Goal: Transaction & Acquisition: Purchase product/service

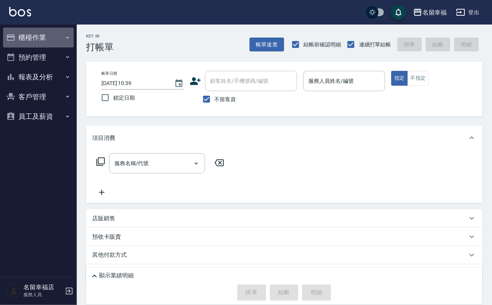
click at [60, 35] on button "櫃檯作業" at bounding box center [38, 38] width 71 height 20
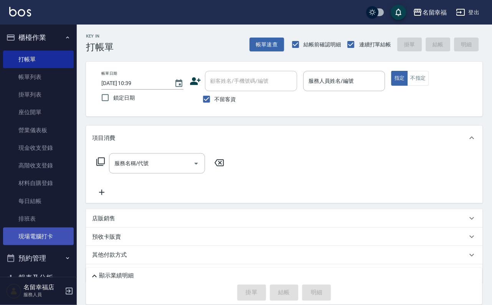
click at [54, 246] on link "現場電腦打卡" at bounding box center [38, 237] width 71 height 18
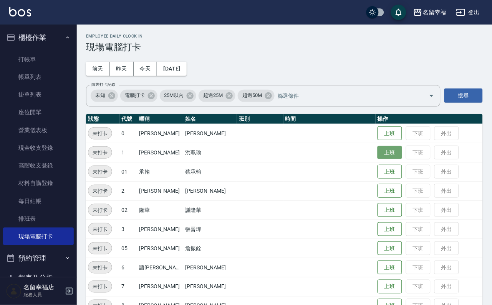
click at [380, 154] on button "上班" at bounding box center [389, 152] width 25 height 13
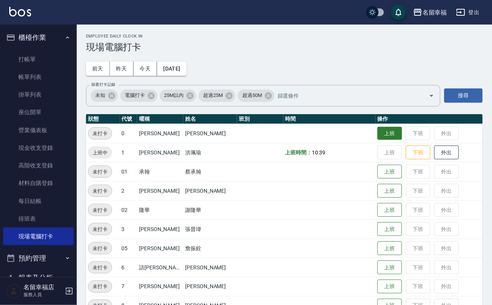
click at [377, 138] on button "上班" at bounding box center [389, 133] width 25 height 13
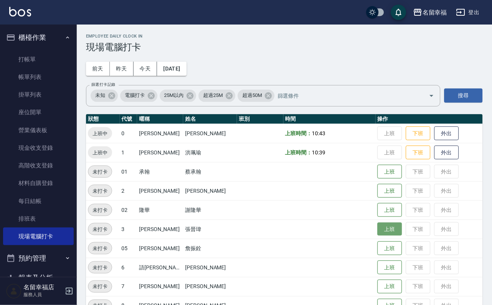
click at [377, 226] on button "上班" at bounding box center [389, 229] width 25 height 13
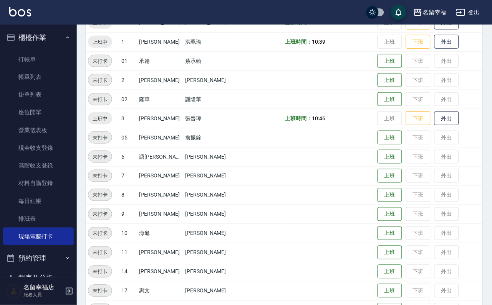
scroll to position [115, 0]
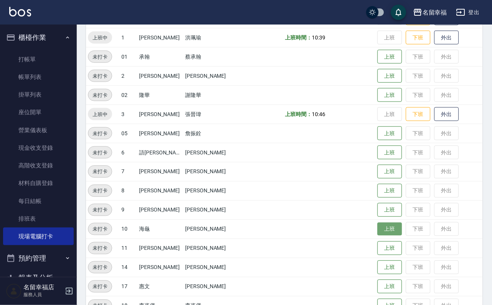
click at [391, 230] on button "上班" at bounding box center [389, 229] width 25 height 13
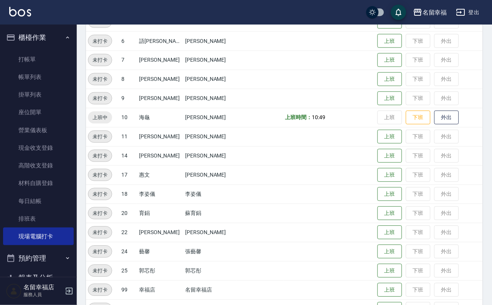
scroll to position [230, 0]
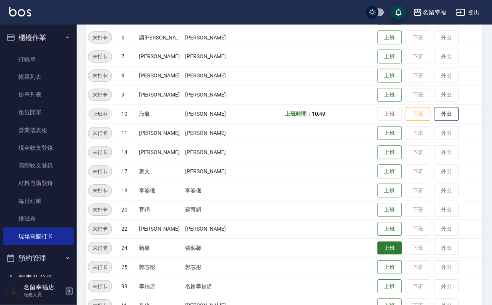
click at [381, 255] on button "上班" at bounding box center [389, 248] width 25 height 13
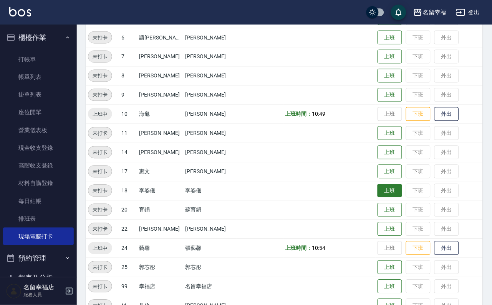
click at [384, 192] on button "上班" at bounding box center [389, 191] width 25 height 13
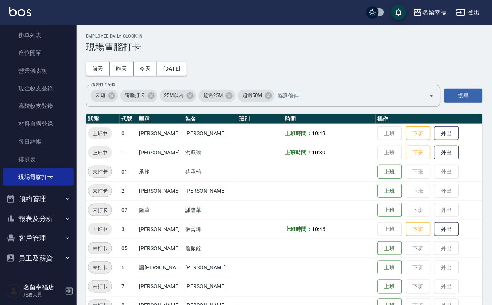
scroll to position [88, 0]
click at [382, 271] on button "上班" at bounding box center [389, 267] width 25 height 13
click at [384, 293] on button "上班" at bounding box center [389, 287] width 25 height 13
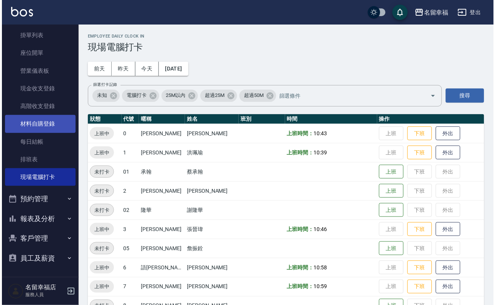
scroll to position [0, 0]
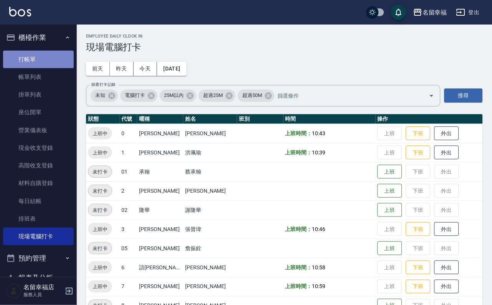
click at [56, 64] on link "打帳單" at bounding box center [38, 60] width 71 height 18
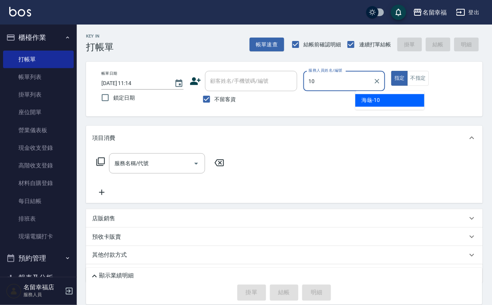
type input "海龜-10"
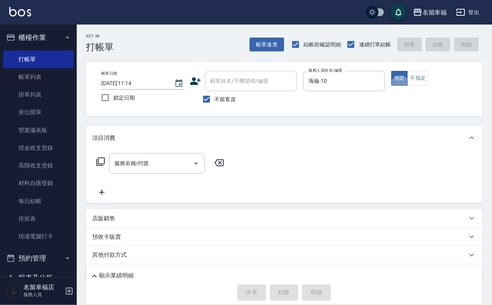
type button "true"
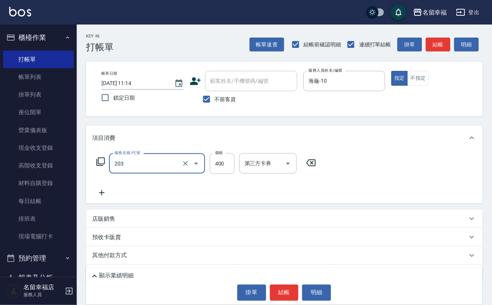
type input "指定單剪(203)"
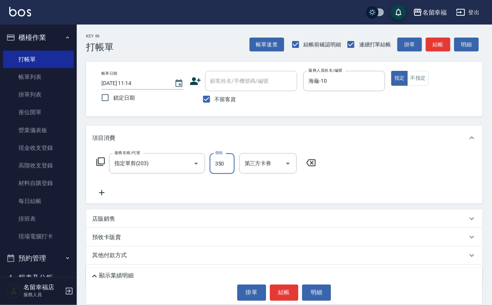
type input "350"
click at [295, 292] on button "結帳" at bounding box center [284, 293] width 29 height 16
click at [287, 288] on button "結帳" at bounding box center [284, 293] width 29 height 16
click at [280, 287] on button "結帳" at bounding box center [284, 293] width 29 height 16
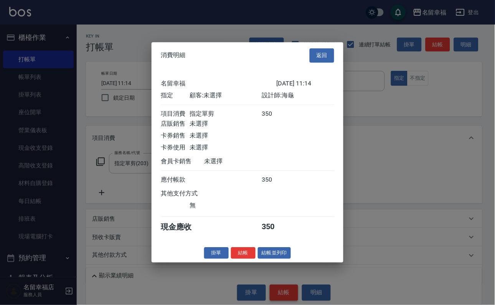
click at [280, 184] on div "350" at bounding box center [276, 180] width 29 height 8
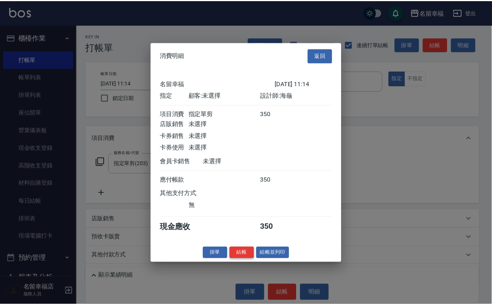
scroll to position [95, 0]
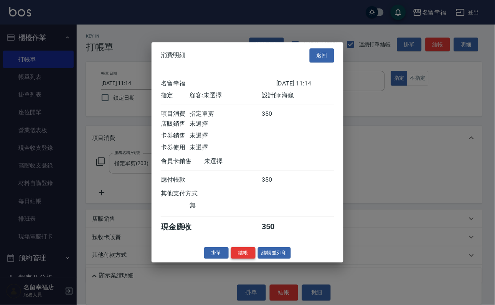
click at [239, 259] on button "結帳" at bounding box center [243, 254] width 25 height 12
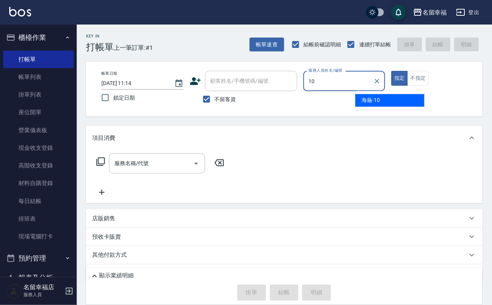
type input "海龜-10"
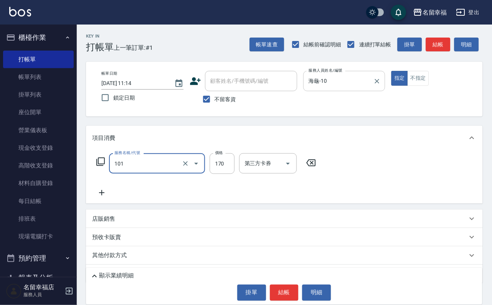
type input "洗髮(101)"
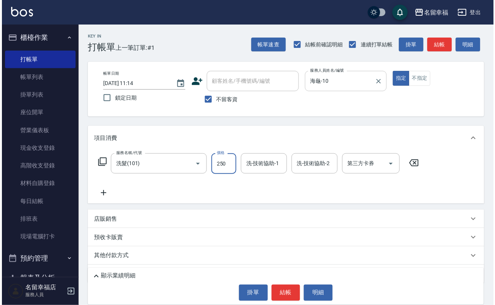
scroll to position [0, 0]
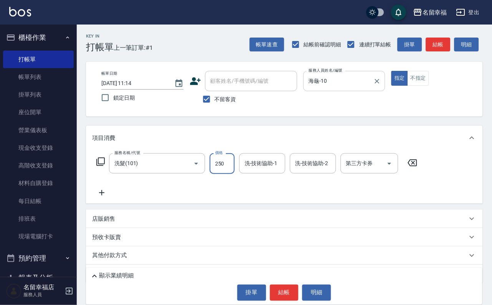
type input "250"
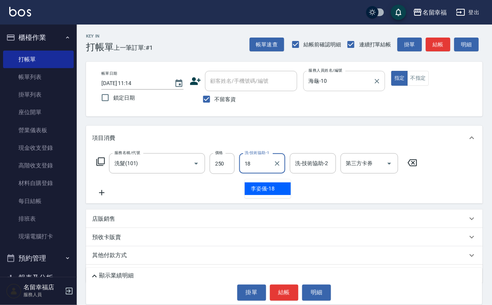
type input "[PERSON_NAME]-18"
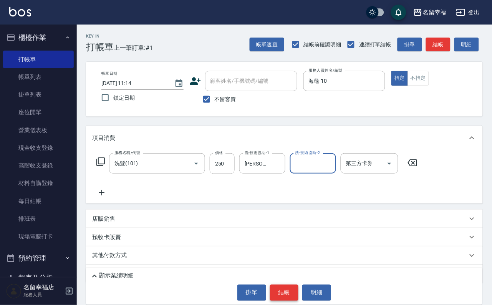
drag, startPoint x: 284, startPoint y: 289, endPoint x: 286, endPoint y: 292, distance: 4.0
click at [286, 292] on button "結帳" at bounding box center [284, 293] width 29 height 16
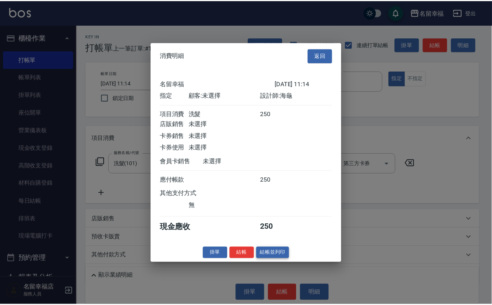
scroll to position [95, 0]
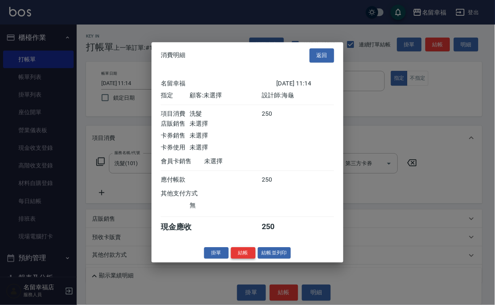
click at [231, 259] on button "結帳" at bounding box center [243, 254] width 25 height 12
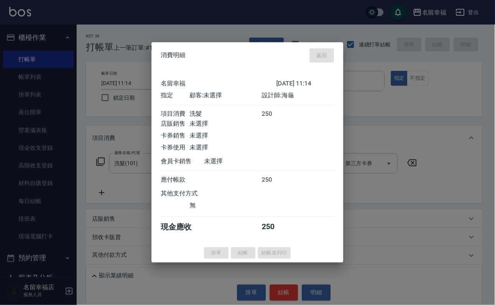
type input "[DATE] 11:26"
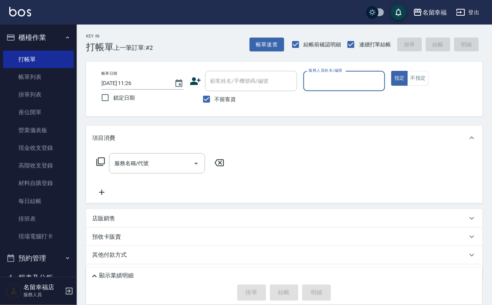
click at [382, 86] on input "服務人員姓名/編號" at bounding box center [344, 80] width 75 height 13
type input "海龜-10"
click at [105, 167] on icon at bounding box center [100, 161] width 9 height 9
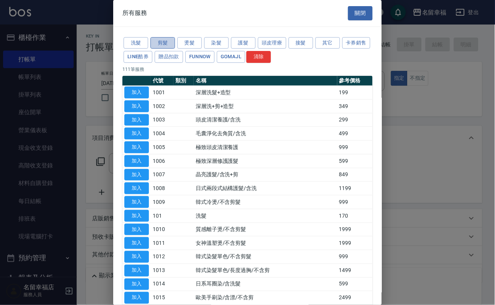
click at [161, 49] on button "剪髮" at bounding box center [162, 43] width 25 height 12
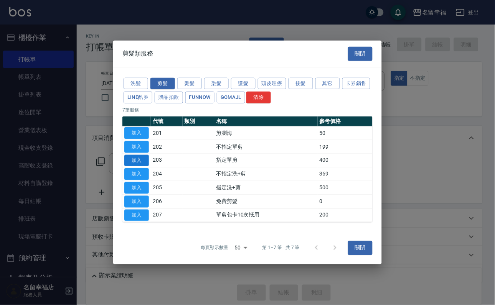
click at [129, 157] on button "加入" at bounding box center [136, 161] width 25 height 12
type input "指定單剪(203)"
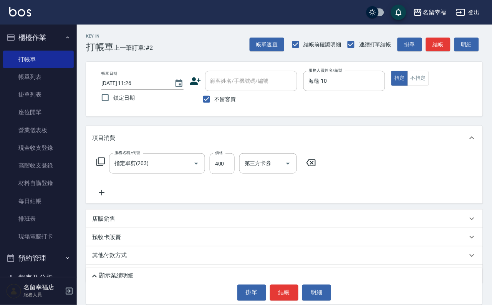
click at [105, 166] on icon at bounding box center [100, 162] width 8 height 8
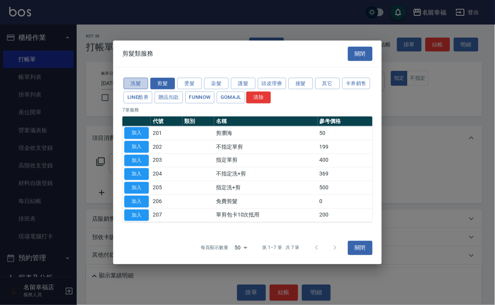
click at [133, 78] on button "洗髮" at bounding box center [136, 84] width 25 height 12
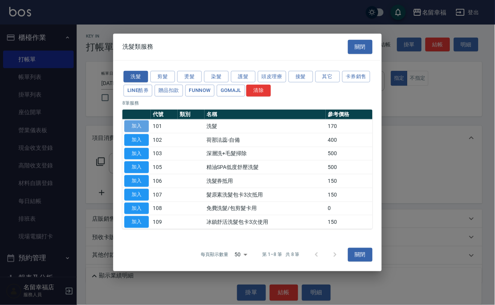
click at [134, 121] on button "加入" at bounding box center [136, 127] width 25 height 12
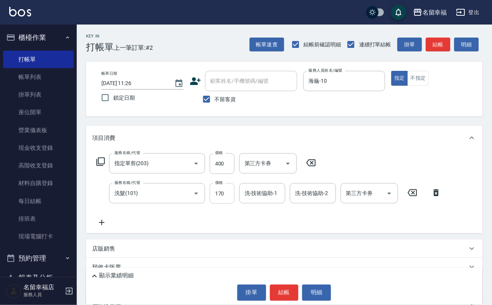
click at [220, 203] on input "170" at bounding box center [222, 193] width 25 height 21
type input "220"
click at [420, 161] on div "服務名稱/代號 指定單剪(203) 服務名稱/代號 價格 400 價格 第三方卡券 第三方卡券 服務名稱/代號 洗髮(101) 服務名稱/代號 價格 220 …" at bounding box center [268, 191] width 353 height 74
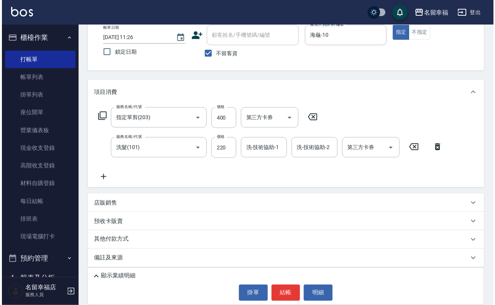
scroll to position [0, 0]
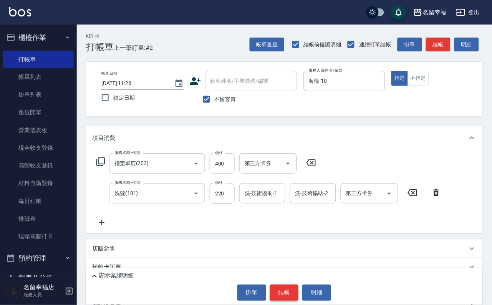
click at [286, 297] on button "結帳" at bounding box center [284, 293] width 29 height 16
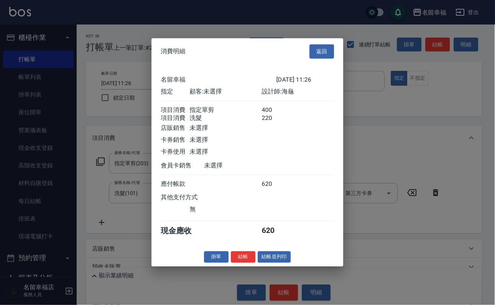
scroll to position [124, 0]
click at [284, 263] on button "結帳並列印" at bounding box center [274, 257] width 33 height 12
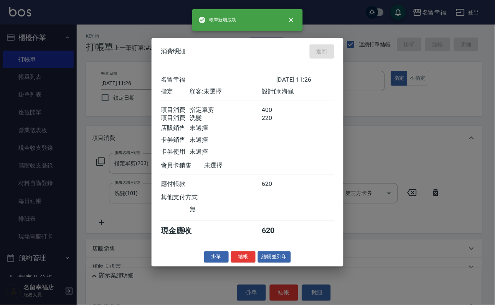
type input "[DATE] 11:49"
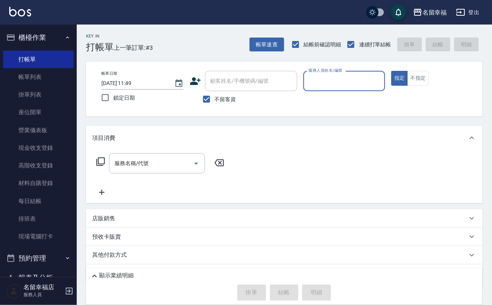
click at [382, 86] on input "服務人員姓名/編號" at bounding box center [344, 80] width 75 height 13
type input "語[PERSON_NAME]-6"
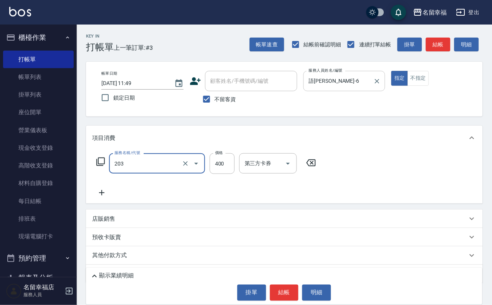
type input "指定單剪(203)"
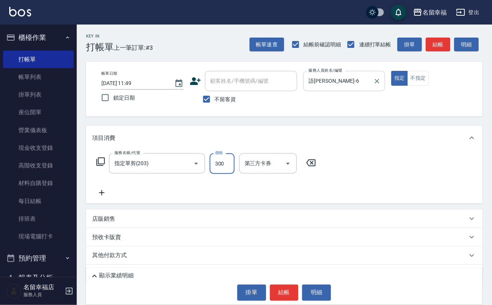
type input "300"
click at [281, 290] on button "結帳" at bounding box center [284, 293] width 29 height 16
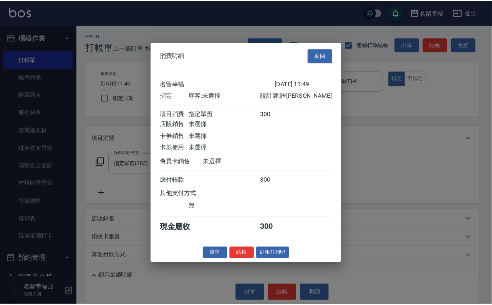
scroll to position [95, 0]
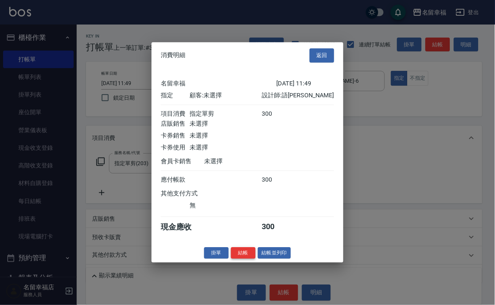
click at [236, 259] on button "結帳" at bounding box center [243, 254] width 25 height 12
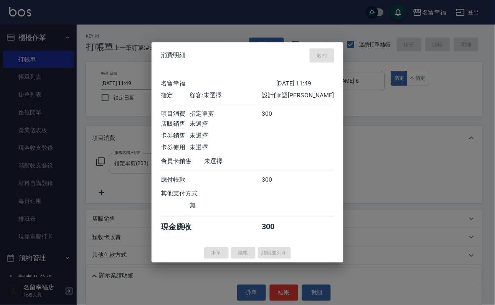
type input "[DATE] 11:51"
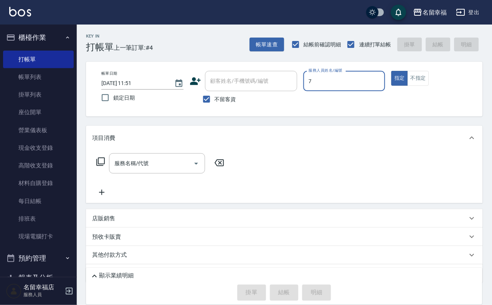
type input "瑜瑜-7"
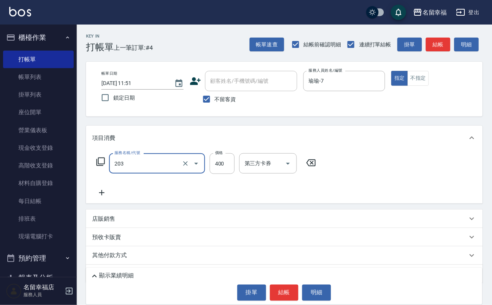
type input "指定單剪(203)"
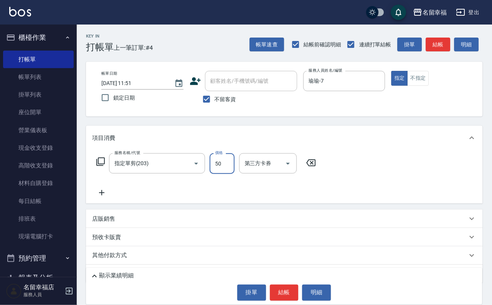
type input "500"
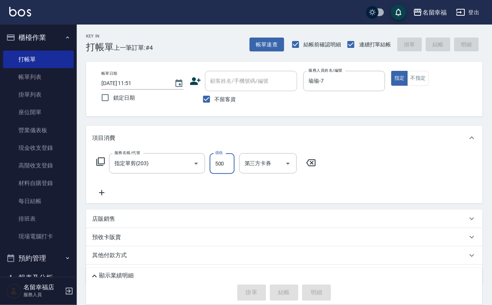
type input "[DATE] 11:52"
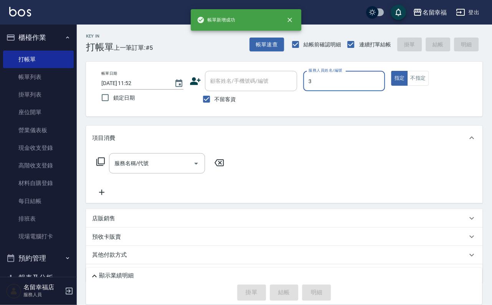
type input "[PERSON_NAME]-3"
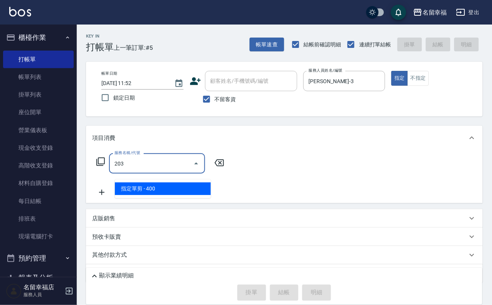
type input "指定單剪(203)"
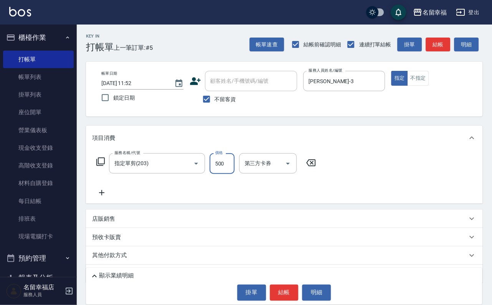
type input "500"
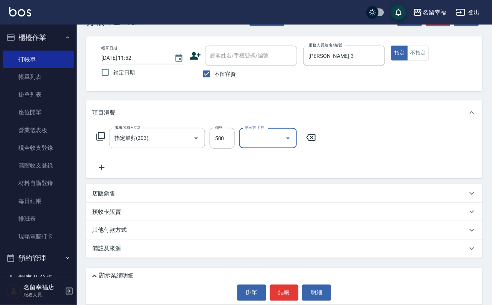
scroll to position [46, 0]
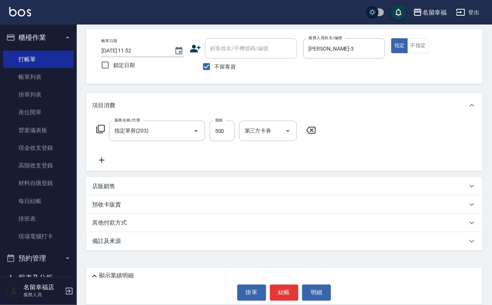
click at [130, 226] on p "其他付款方式" at bounding box center [111, 223] width 38 height 8
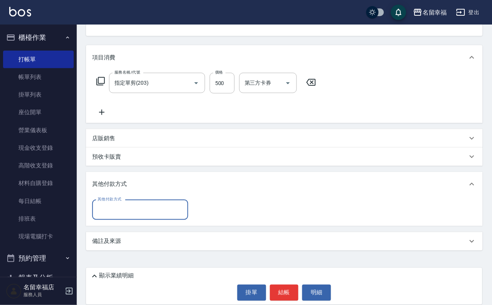
scroll to position [94, 0]
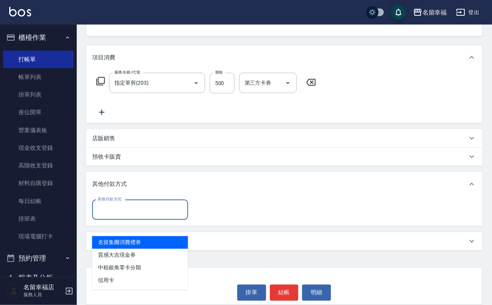
click at [126, 210] on input "其他付款方式" at bounding box center [140, 209] width 89 height 13
click at [130, 237] on span "名留集團消費禮券" at bounding box center [140, 243] width 96 height 13
type input "名留集團消費禮券"
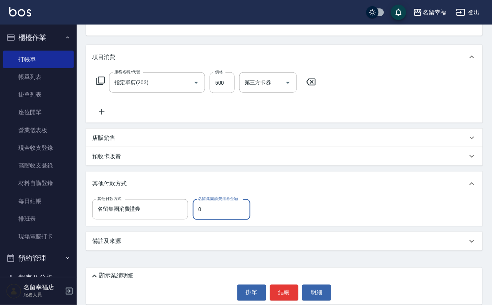
drag, startPoint x: 228, startPoint y: 215, endPoint x: 203, endPoint y: 210, distance: 26.3
click at [203, 210] on input "0" at bounding box center [222, 210] width 58 height 21
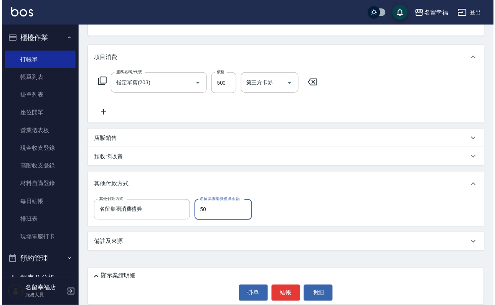
scroll to position [94, 0]
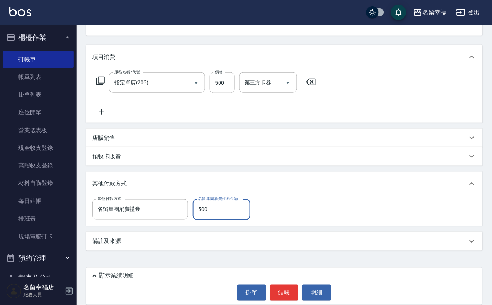
type input "500"
click at [291, 286] on button "結帳" at bounding box center [284, 293] width 29 height 16
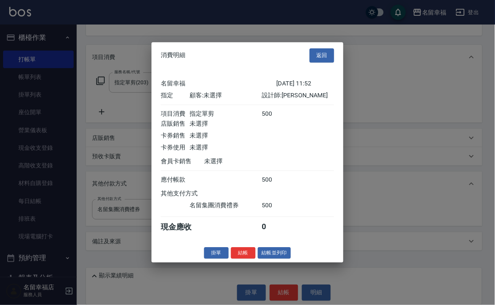
scroll to position [109, 0]
click at [237, 259] on button "結帳" at bounding box center [243, 254] width 25 height 12
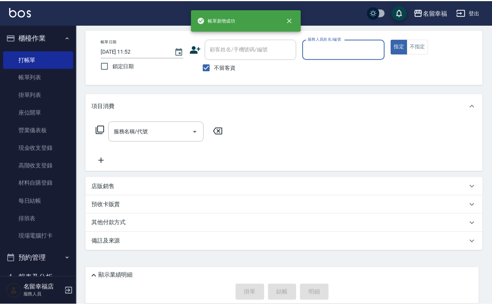
scroll to position [0, 0]
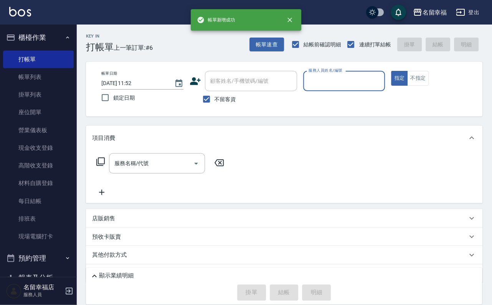
click at [382, 83] on input "服務人員姓名/編號" at bounding box center [344, 80] width 75 height 13
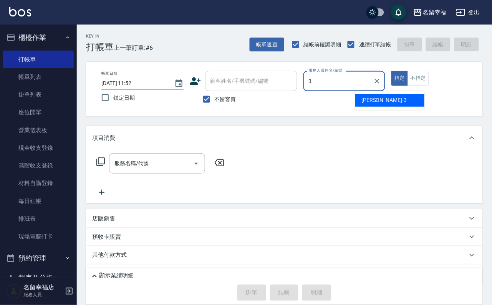
type input "[PERSON_NAME]-3"
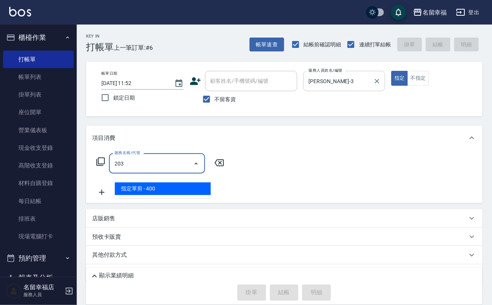
type input "指定單剪(203)"
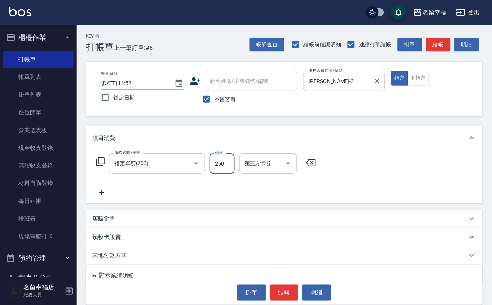
type input "250"
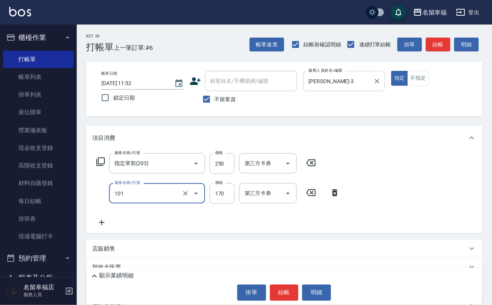
type input "洗髮(101)"
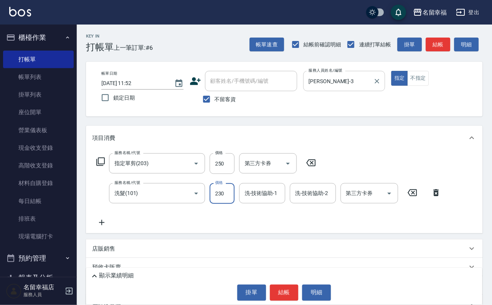
type input "230"
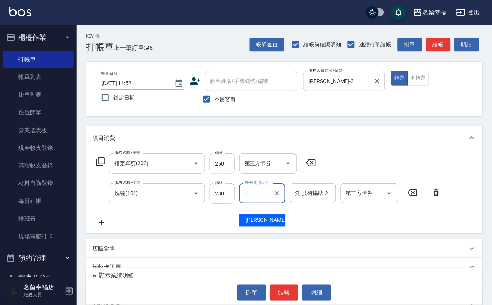
type input "[PERSON_NAME]-3"
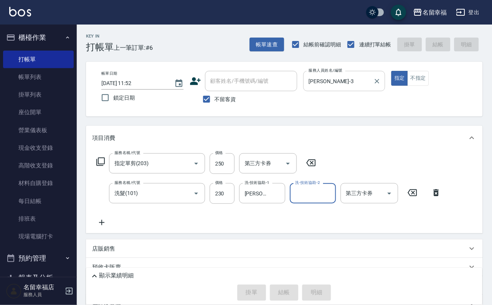
type input "[DATE] 11:53"
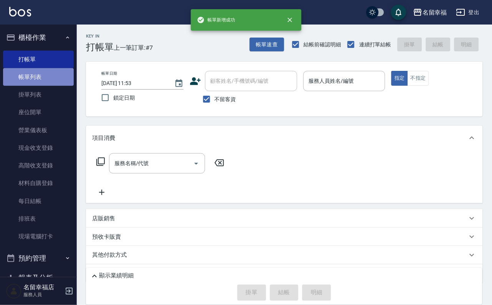
click at [53, 86] on link "帳單列表" at bounding box center [38, 77] width 71 height 18
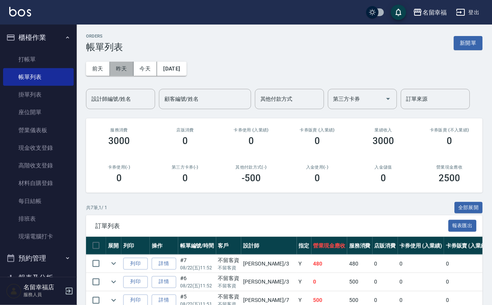
click at [121, 71] on button "昨天" at bounding box center [122, 69] width 24 height 14
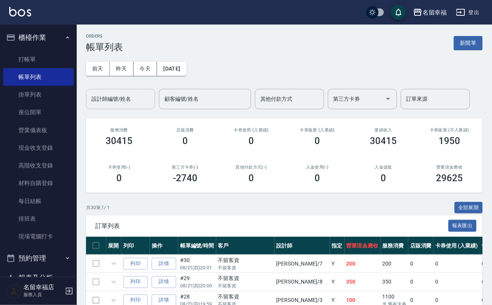
click at [141, 108] on div "設計師編號/姓名" at bounding box center [120, 99] width 69 height 20
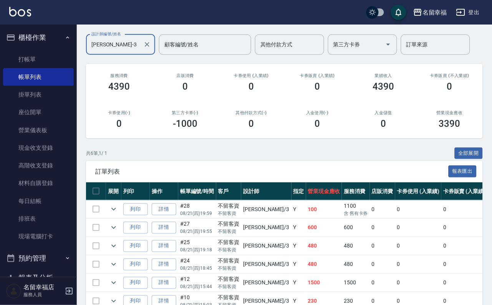
scroll to position [46, 0]
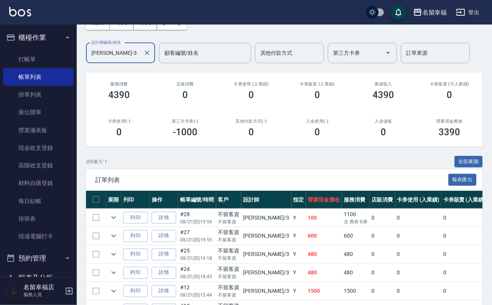
type input "[PERSON_NAME]-3"
drag, startPoint x: 33, startPoint y: 52, endPoint x: 35, endPoint y: 63, distance: 11.1
click at [33, 54] on ul "打帳單 帳單列表 掛單列表 座位開單 營業儀表板 現金收支登錄 高階收支登錄 材料自購登錄 每日結帳 排班表 現場電腦打卡" at bounding box center [38, 148] width 71 height 201
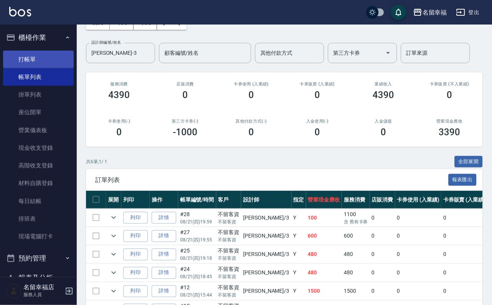
click at [36, 63] on link "打帳單" at bounding box center [38, 60] width 71 height 18
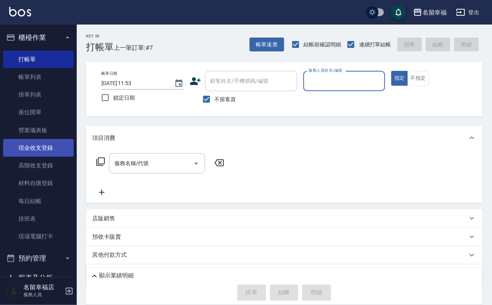
click at [48, 157] on link "現金收支登錄" at bounding box center [38, 148] width 71 height 18
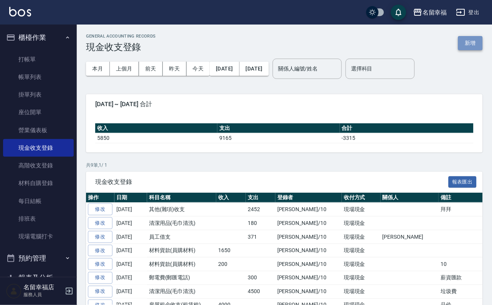
click at [466, 42] on button "新增" at bounding box center [470, 43] width 25 height 14
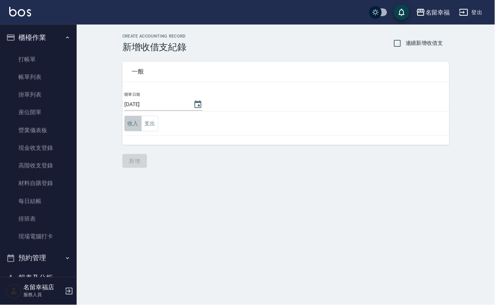
click at [137, 122] on button "收入" at bounding box center [132, 124] width 17 height 16
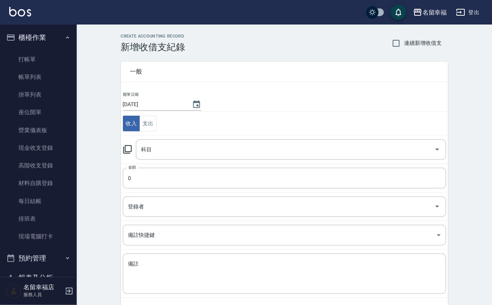
click at [131, 144] on td "科目 科目" at bounding box center [284, 149] width 327 height 28
click at [131, 148] on icon at bounding box center [127, 149] width 8 height 8
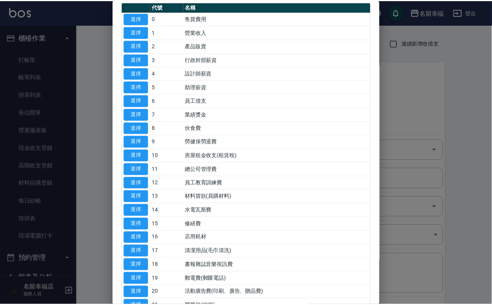
scroll to position [58, 0]
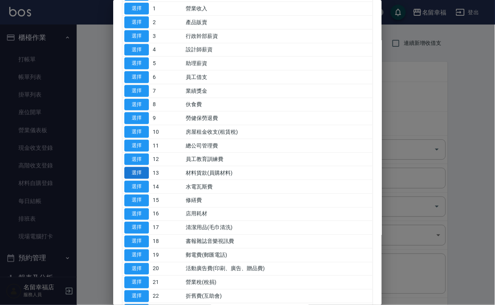
click at [129, 179] on button "選擇" at bounding box center [136, 173] width 25 height 12
type input "13 材料貨款(員購材料)"
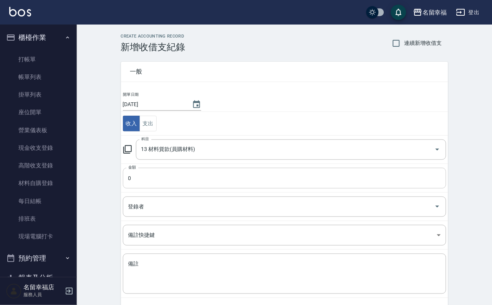
click at [149, 184] on input "0" at bounding box center [284, 178] width 323 height 21
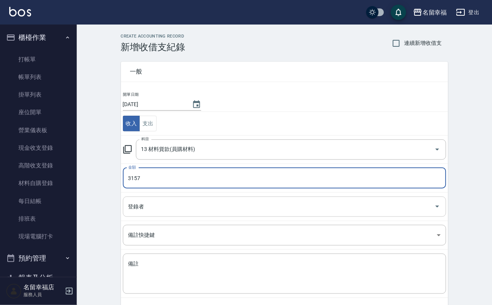
type input "3157"
click at [177, 213] on input "登錄者" at bounding box center [278, 206] width 305 height 13
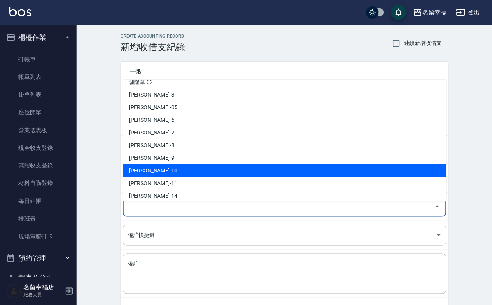
click at [162, 172] on li "[PERSON_NAME]-10" at bounding box center [284, 171] width 323 height 13
type input "[PERSON_NAME]-10"
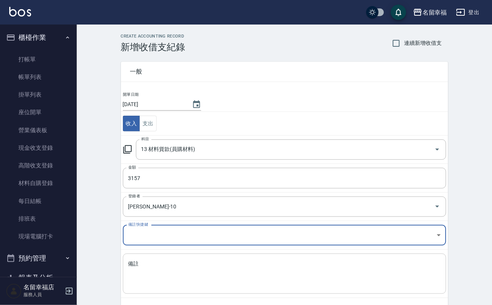
click at [157, 269] on textarea "備註" at bounding box center [284, 275] width 312 height 28
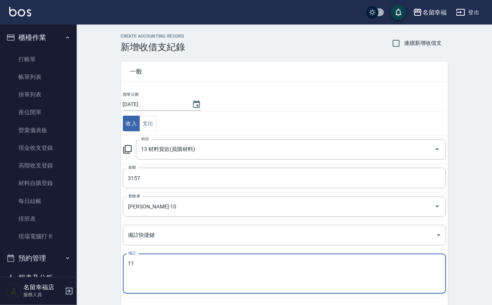
scroll to position [41, 0]
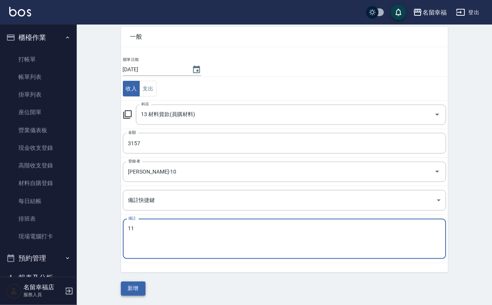
type textarea "11"
click at [137, 288] on button "新增" at bounding box center [133, 289] width 25 height 14
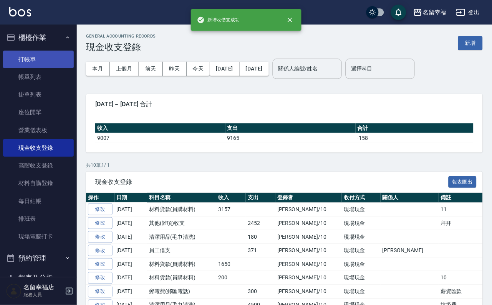
click at [41, 51] on ul "打帳單 帳單列表 掛單列表 座位開單 營業儀表板 現金收支登錄 高階收支登錄 材料自購登錄 每日結帳 排班表 現場電腦打卡" at bounding box center [38, 148] width 71 height 201
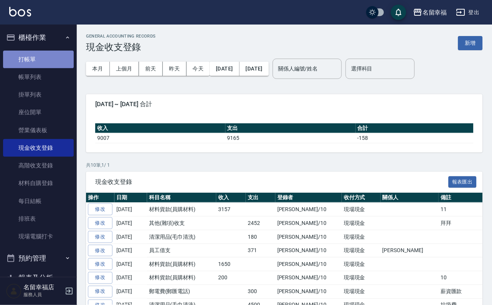
click at [39, 58] on link "打帳單" at bounding box center [38, 60] width 71 height 18
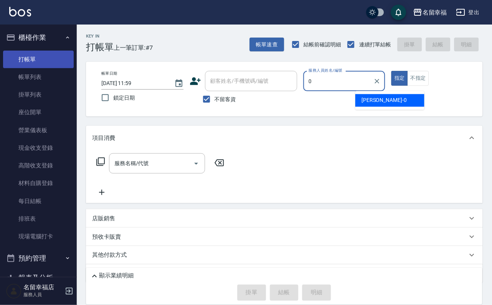
type input "小靜-0"
type button "true"
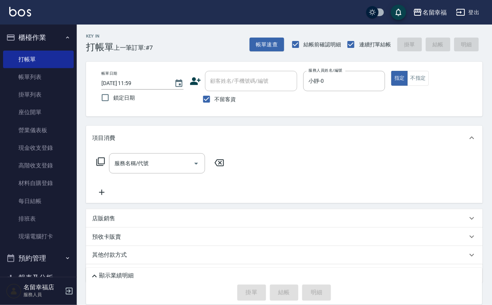
click at [105, 167] on icon at bounding box center [100, 161] width 9 height 9
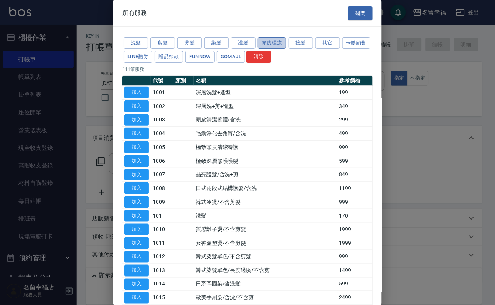
click at [277, 49] on button "頭皮理療" at bounding box center [272, 43] width 28 height 12
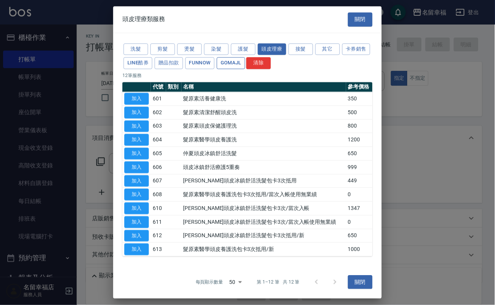
click at [245, 65] on button "GOMAJL" at bounding box center [231, 64] width 28 height 12
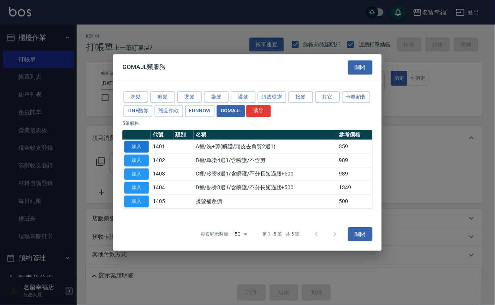
click at [136, 141] on button "加入" at bounding box center [136, 147] width 25 height 12
type input "A餐/洗+剪(瞬護/頭皮去角質2選1)(1401)"
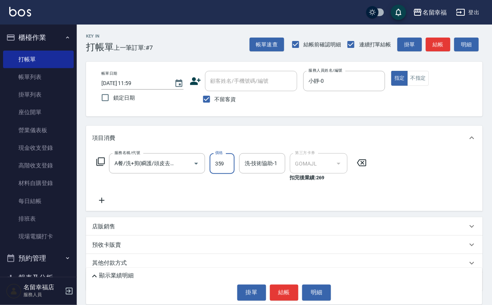
drag, startPoint x: 220, startPoint y: 160, endPoint x: 225, endPoint y: 160, distance: 5.0
click at [220, 160] on div "價格 359 價格" at bounding box center [222, 168] width 25 height 28
type input "449"
type input "小靜-0"
drag, startPoint x: 288, startPoint y: 297, endPoint x: 286, endPoint y: 289, distance: 8.8
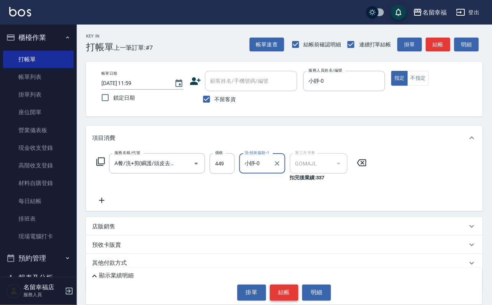
click at [288, 296] on button "結帳" at bounding box center [284, 293] width 29 height 16
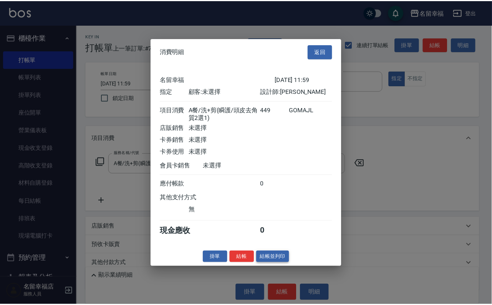
scroll to position [109, 0]
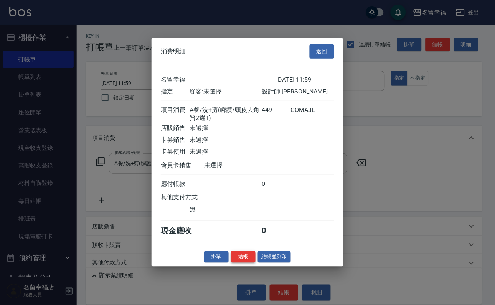
click at [237, 263] on button "結帳" at bounding box center [243, 257] width 25 height 12
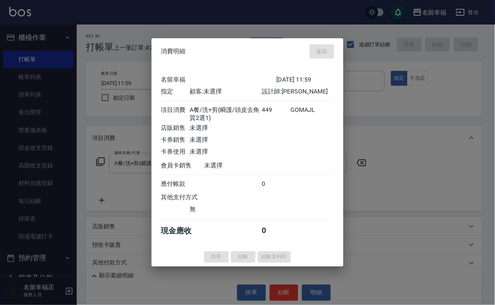
type input "[DATE] 12:15"
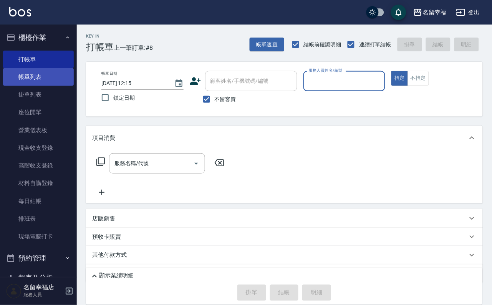
click at [31, 80] on link "帳單列表" at bounding box center [38, 77] width 71 height 18
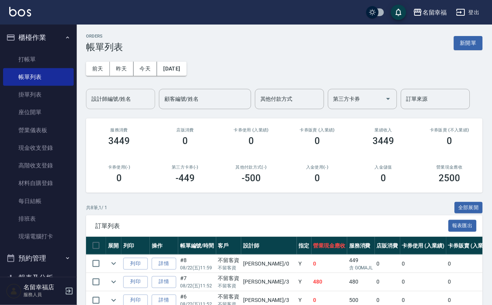
click at [121, 104] on input "設計師編號/姓名" at bounding box center [120, 98] width 62 height 13
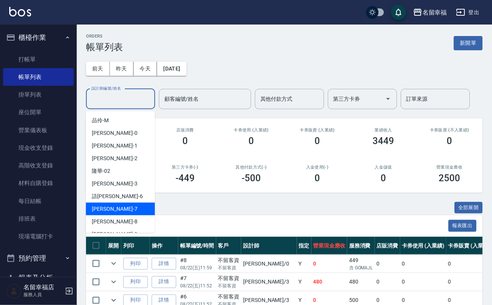
click at [121, 195] on div "語瑄 -6" at bounding box center [120, 196] width 69 height 13
type input "語[PERSON_NAME]-6"
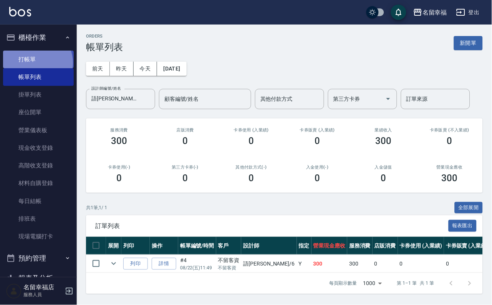
click at [35, 66] on link "打帳單" at bounding box center [38, 60] width 71 height 18
